Goal: Information Seeking & Learning: Learn about a topic

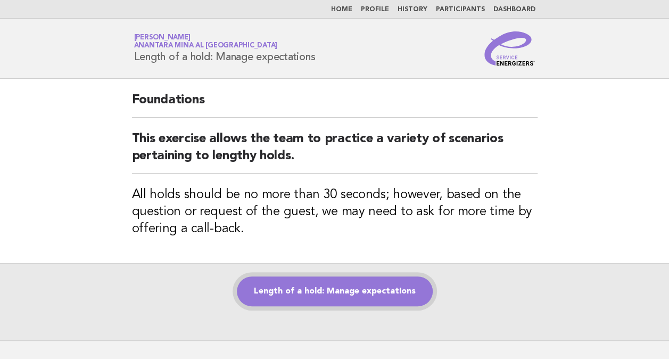
click at [331, 287] on link "Length of a hold: Manage expectations" at bounding box center [335, 291] width 196 height 30
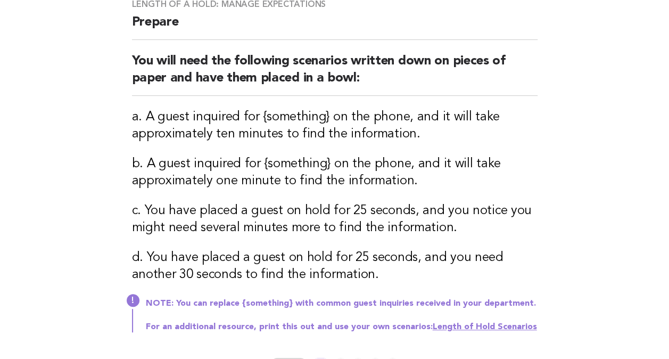
scroll to position [91, 0]
